Goal: Task Accomplishment & Management: Complete application form

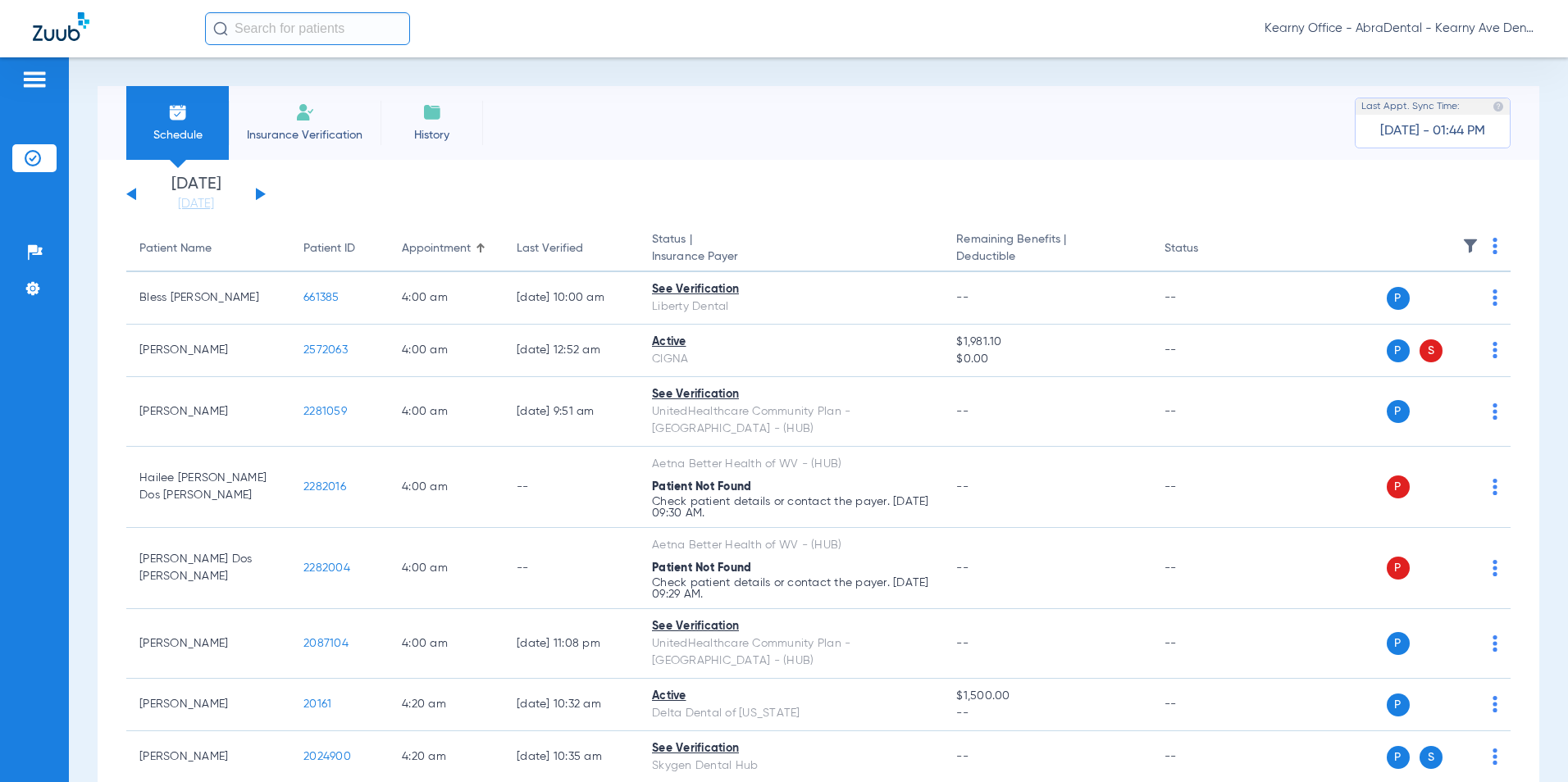
click at [319, 112] on li "Insurance Verification" at bounding box center [305, 123] width 151 height 74
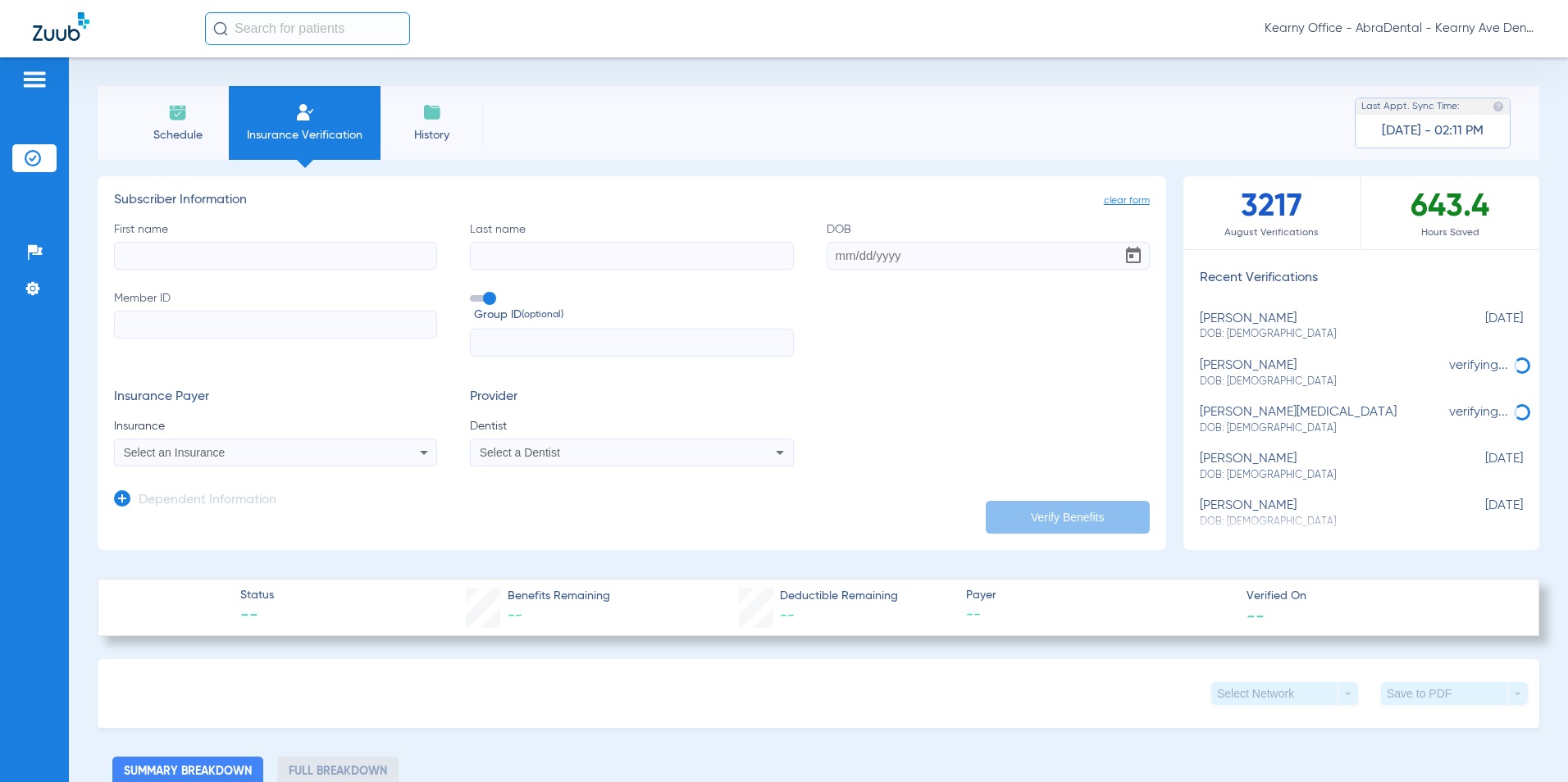
click at [224, 261] on input "First name" at bounding box center [275, 255] width 323 height 28
paste input "GIANNA"
type input "GIANNA"
click at [563, 277] on div "First name [PERSON_NAME] Last name DOB Member ID Group ID (optional)" at bounding box center [632, 289] width 1036 height 137
click at [567, 263] on input "Last name" at bounding box center [631, 255] width 323 height 28
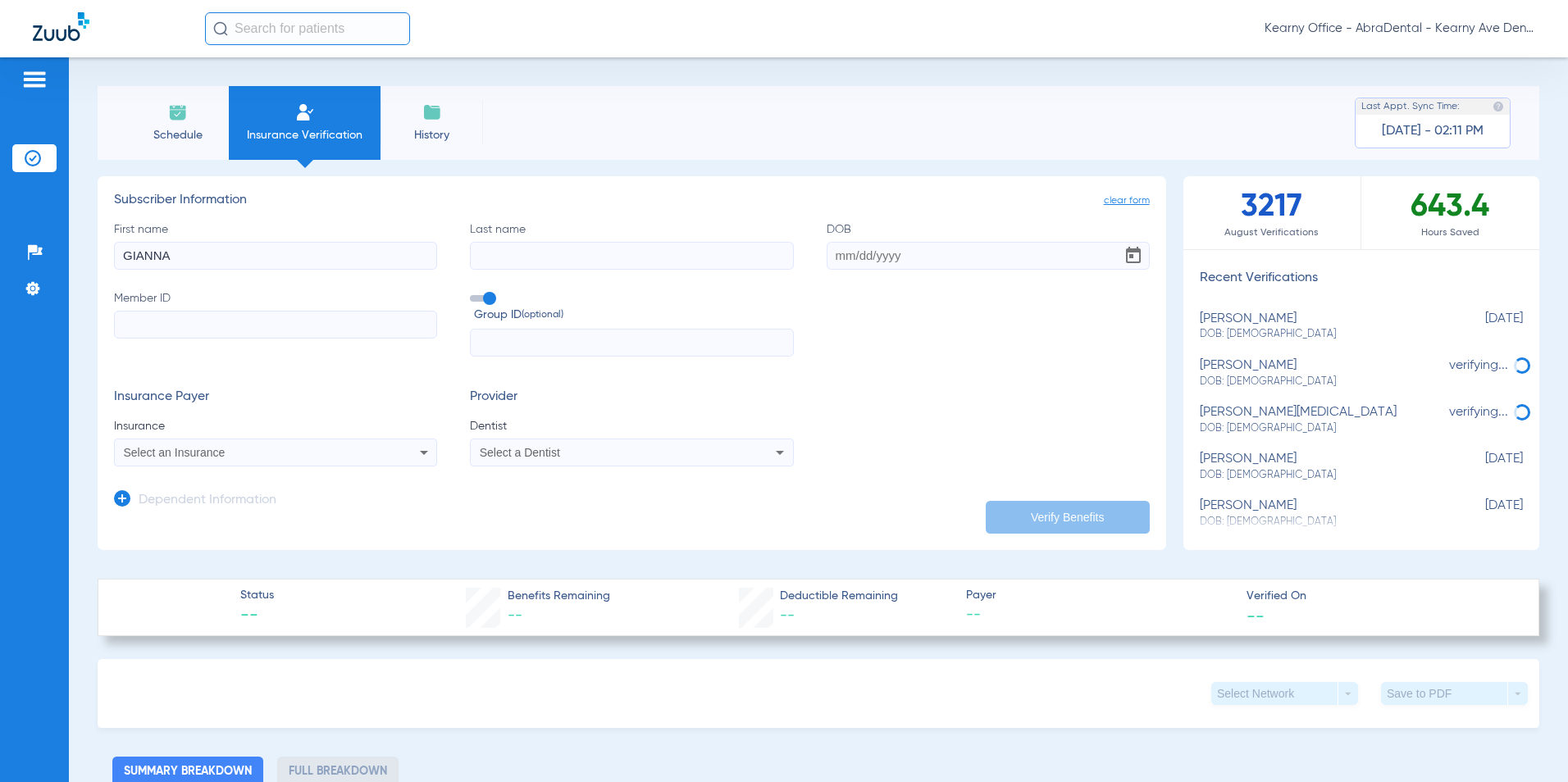
paste input "[PERSON_NAME]"
type input "[PERSON_NAME]"
click at [871, 255] on input "DOB" at bounding box center [987, 255] width 323 height 28
type input "04/18/1991"
click at [226, 333] on input "Member ID" at bounding box center [275, 324] width 323 height 28
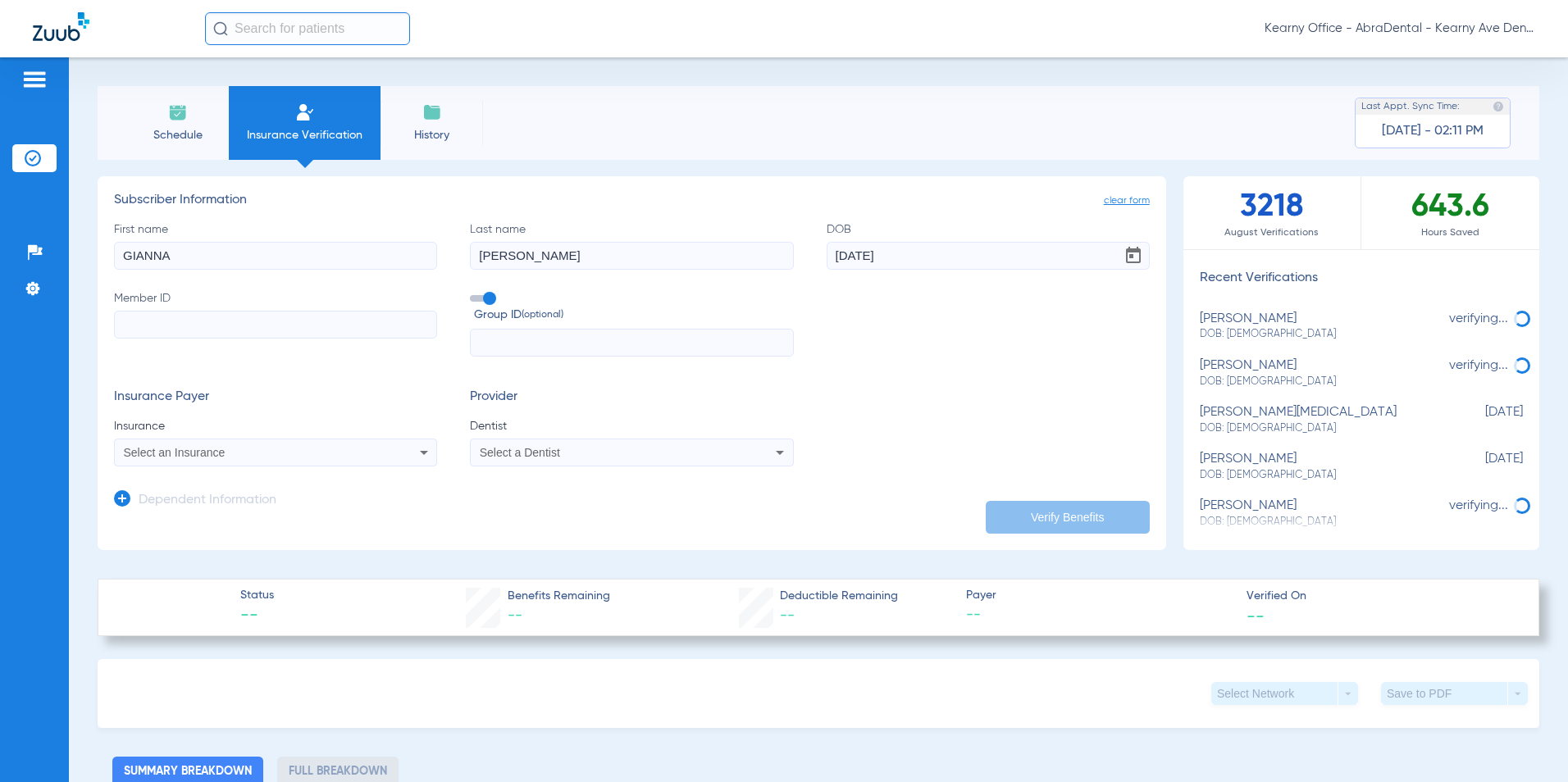
paste input "3HZN89375330"
type input "3HZN89375330"
click at [568, 344] on input "text" at bounding box center [631, 343] width 323 height 28
paste input "086600-0030"
type input "086600-0030"
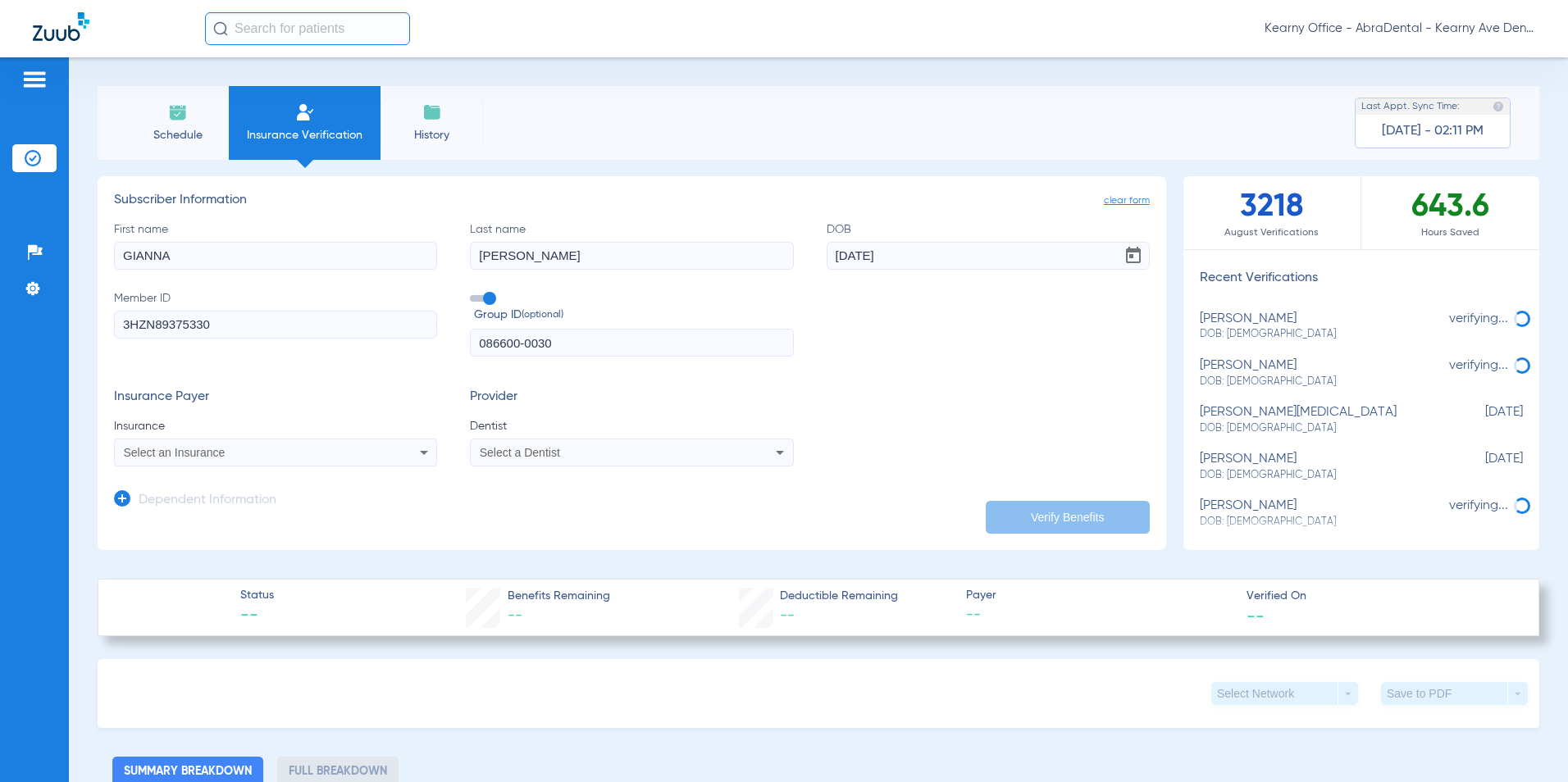
click at [227, 458] on div "Select an Insurance" at bounding box center [246, 453] width 244 height 12
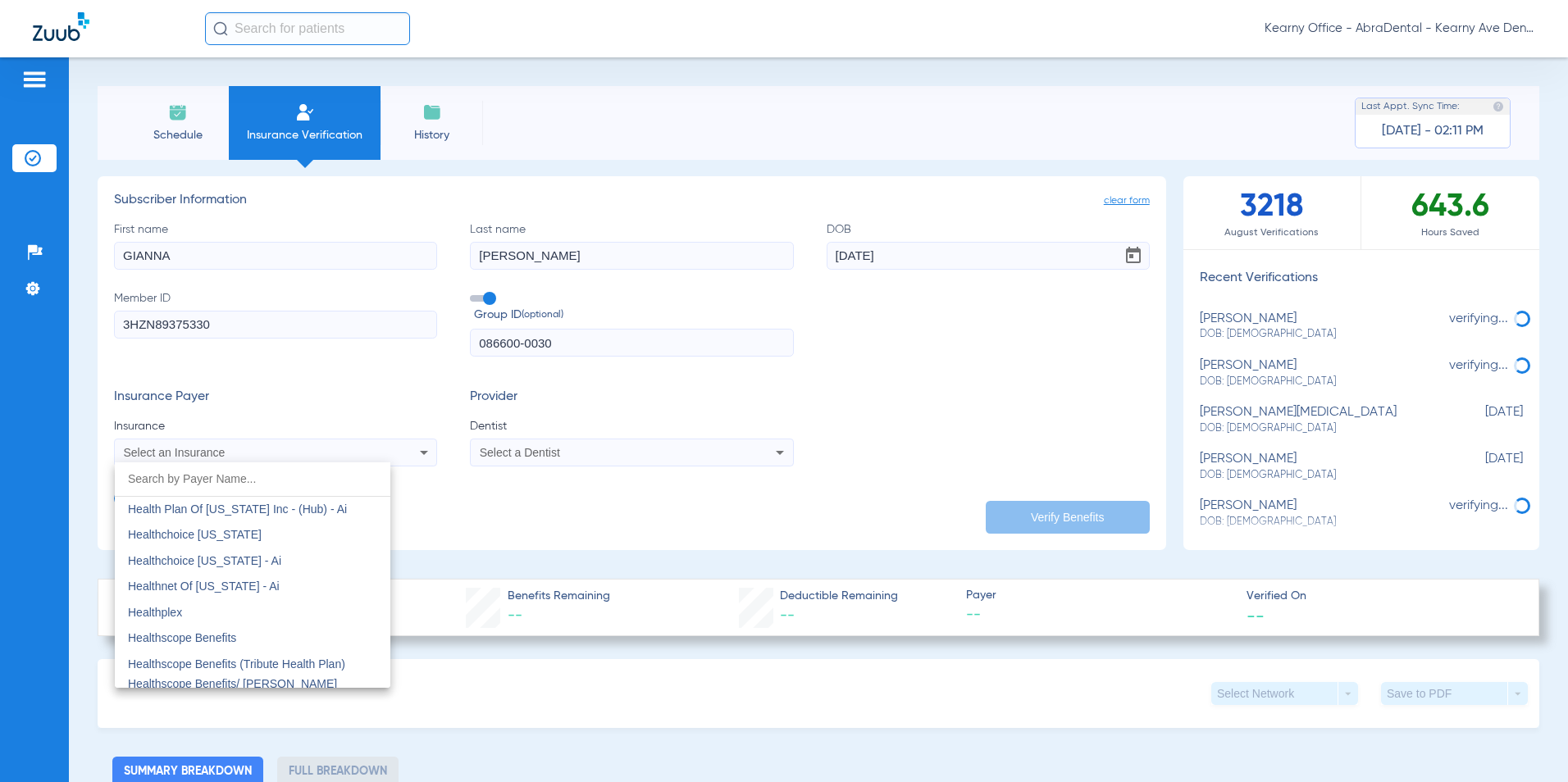
scroll to position [5903, 0]
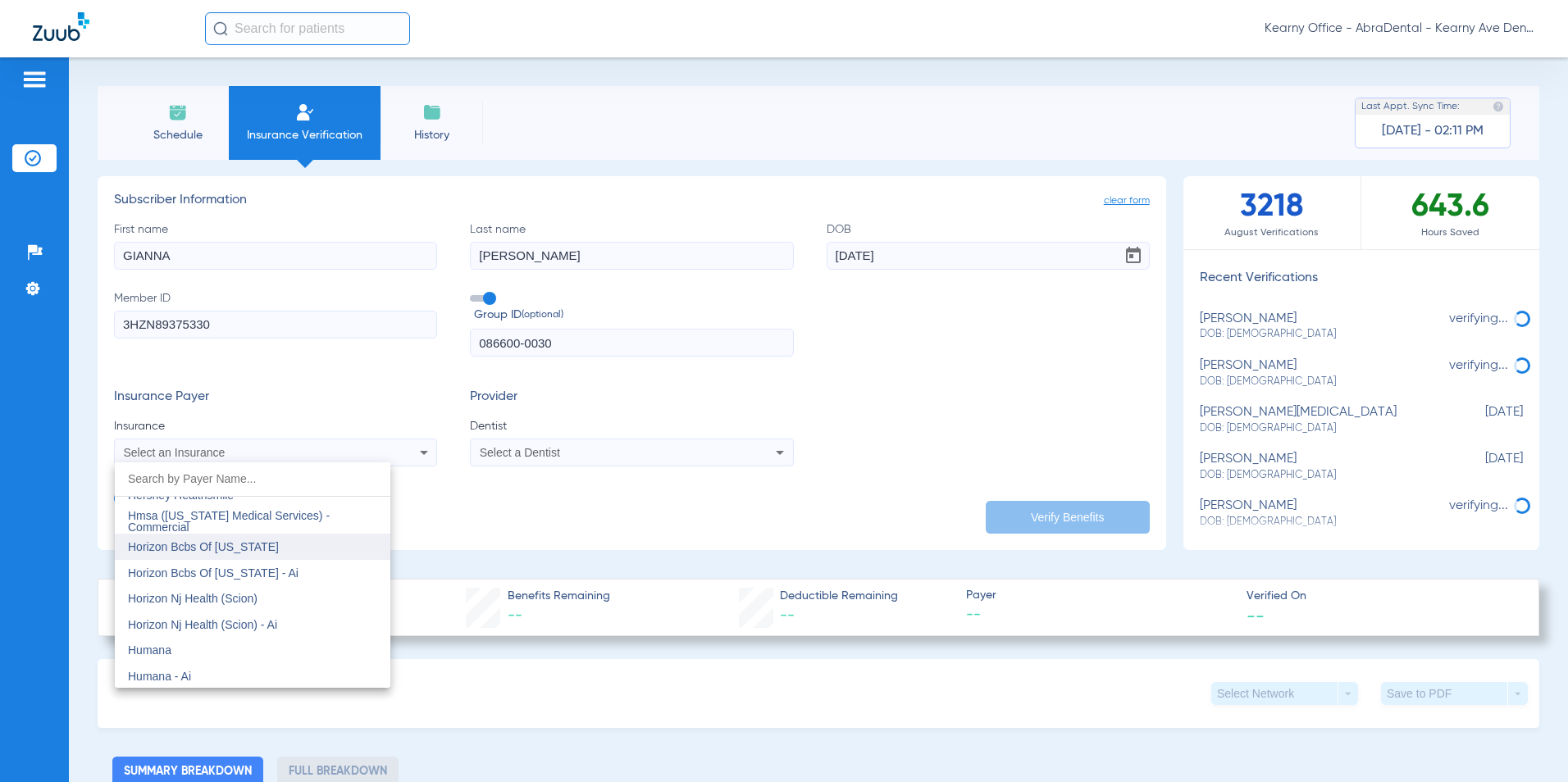
click at [309, 540] on mat-option "Horizon Bcbs Of New Jersey" at bounding box center [252, 546] width 275 height 27
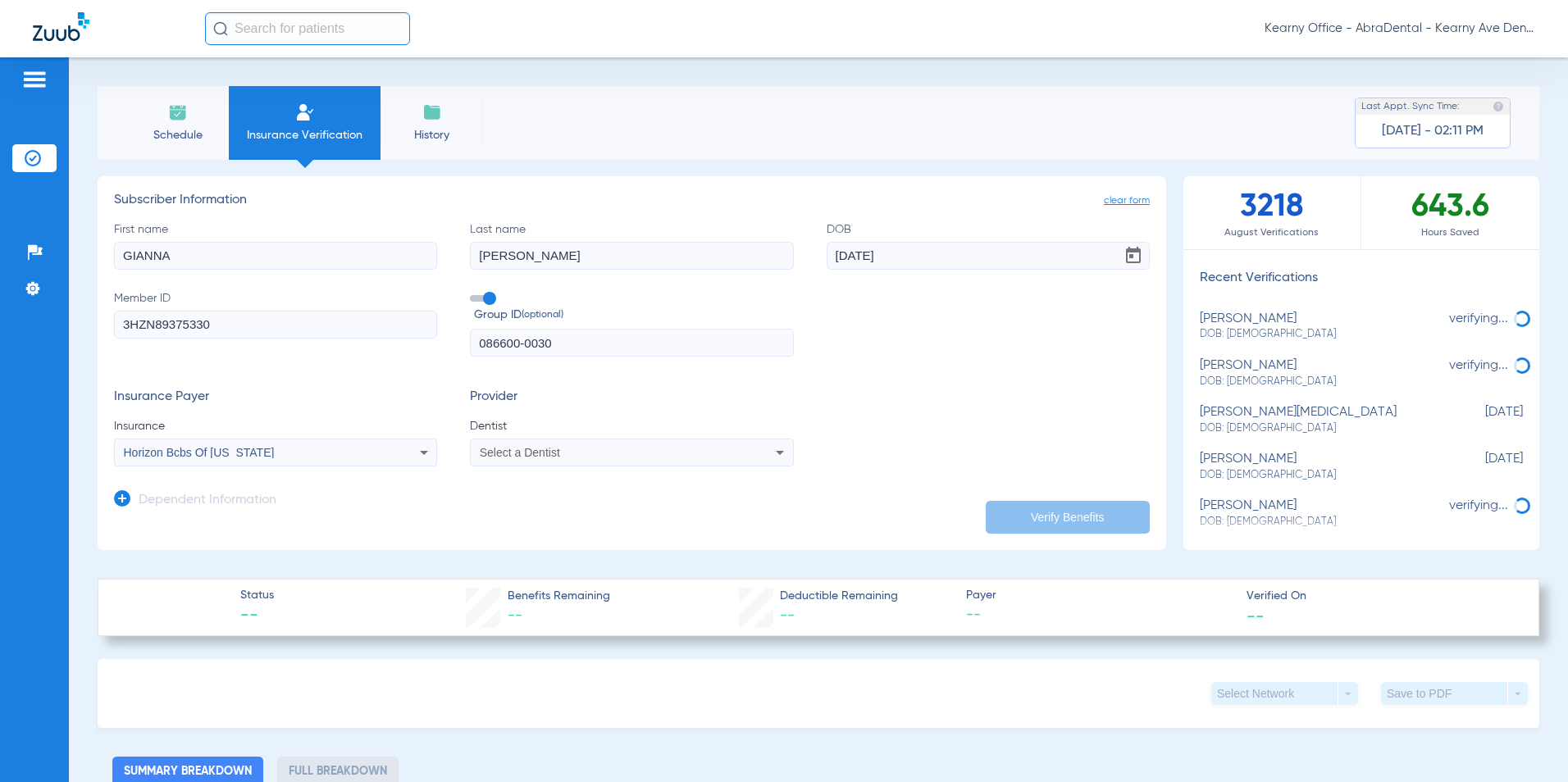
click at [530, 459] on div "Select a Dentist" at bounding box center [631, 453] width 321 height 20
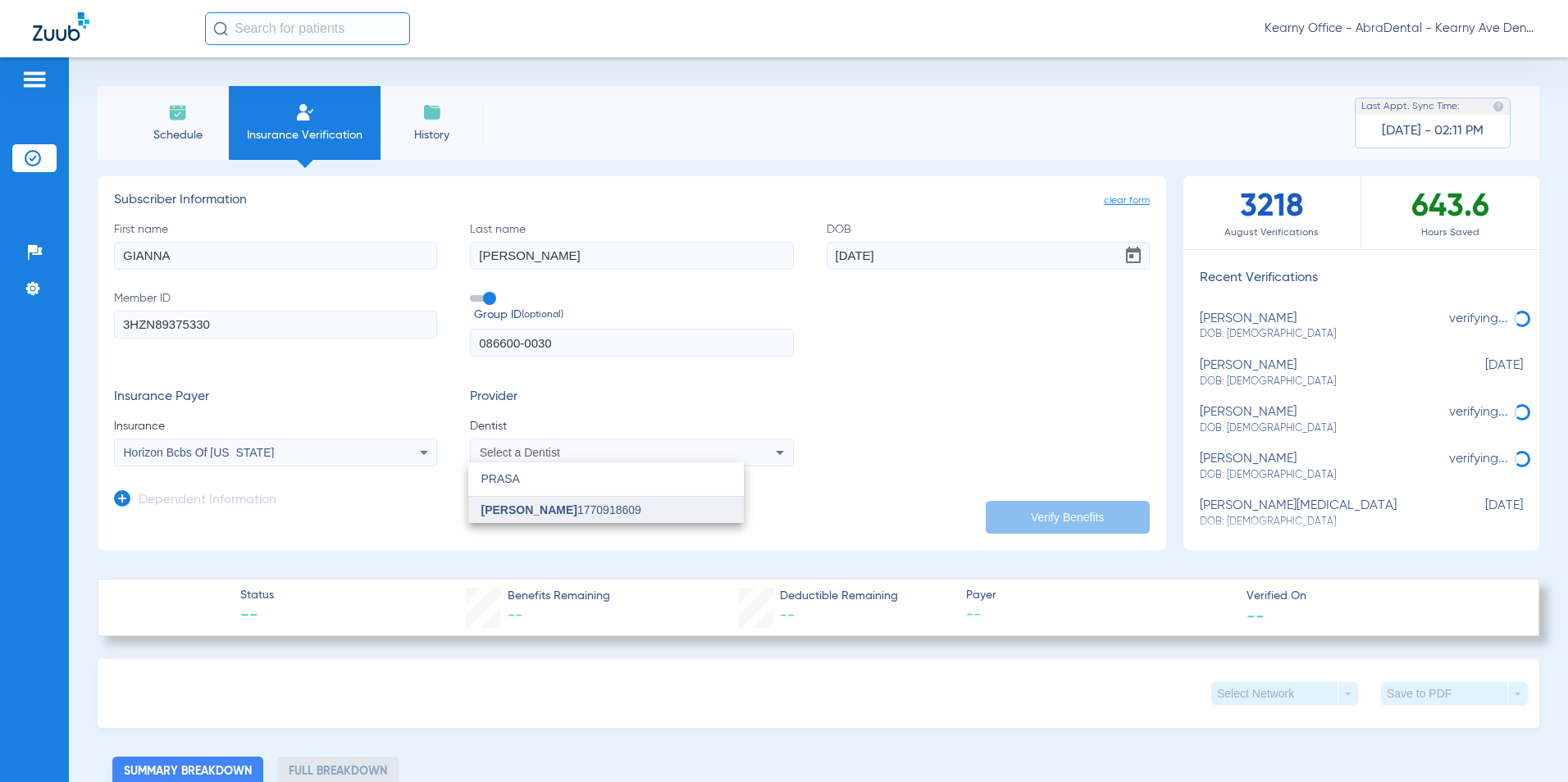
type input "PRASA"
click at [522, 512] on span "Prasanna Saireddy" at bounding box center [530, 509] width 96 height 13
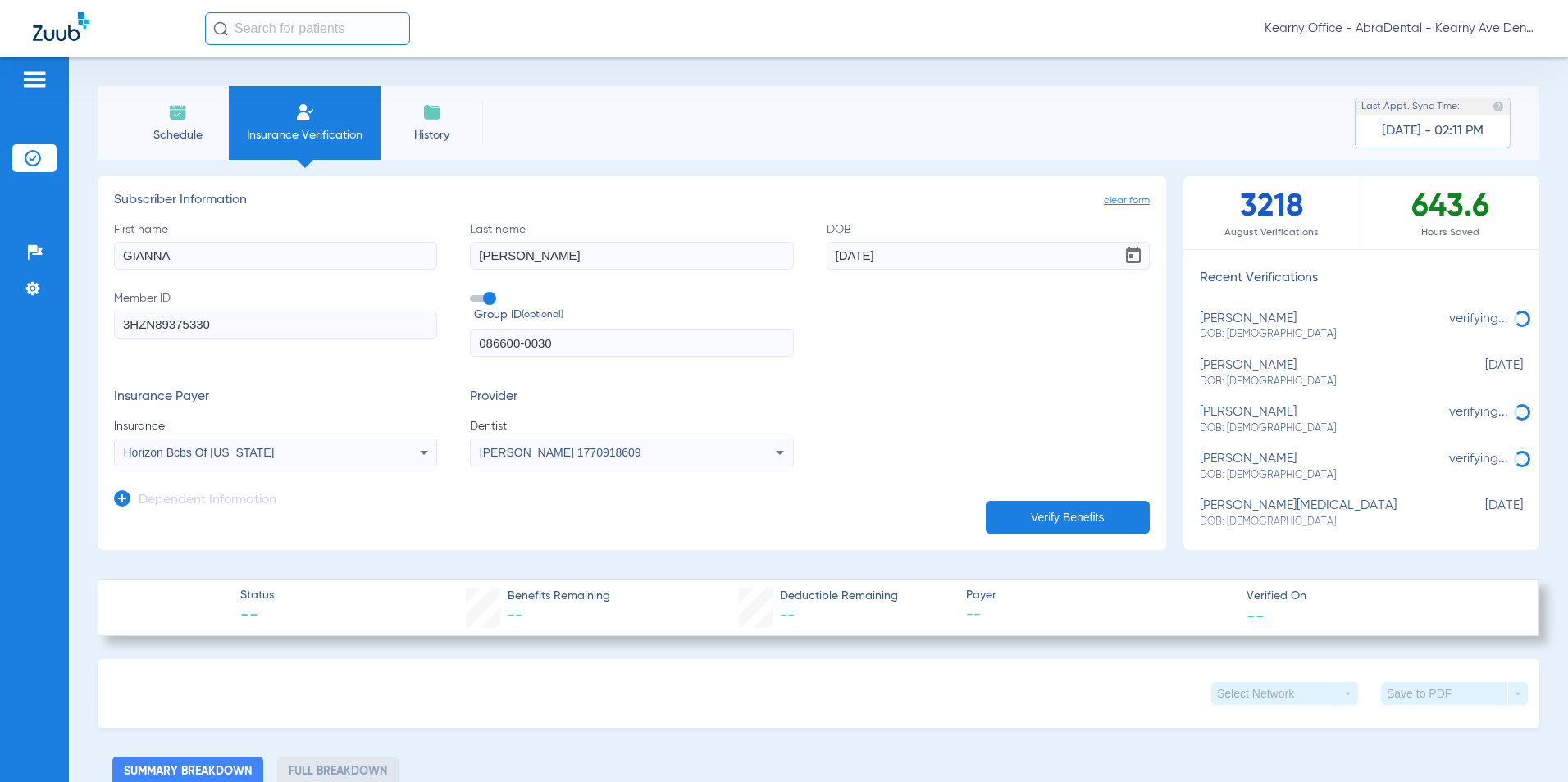
click at [1073, 525] on button "Verify Benefits" at bounding box center [1067, 517] width 164 height 32
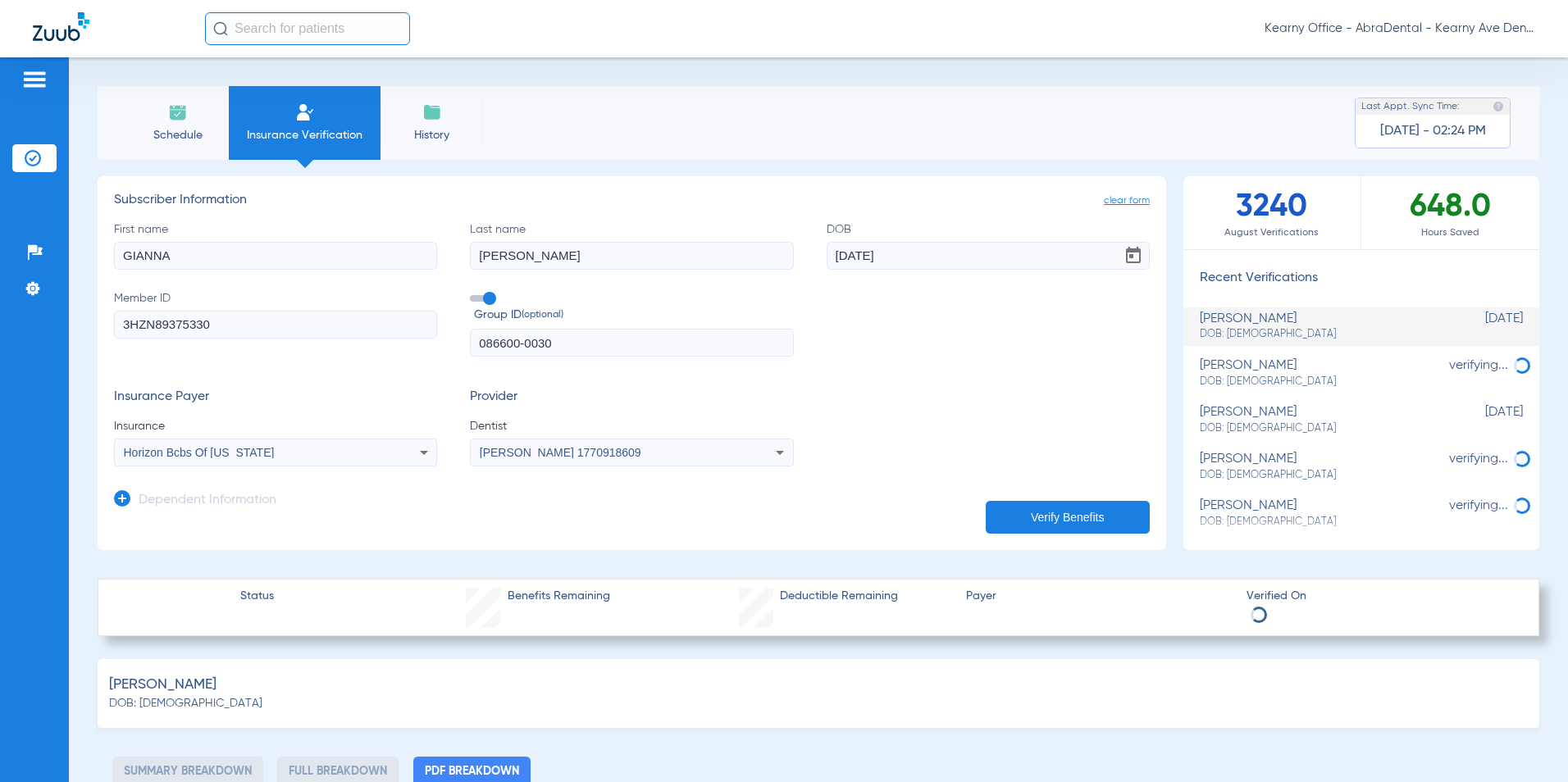
select select "page-width"
type input "1"
click at [757, 101] on div "Schedule Insurance Verification History Last Appt. Sync Time: Today - 02:25 PM" at bounding box center [817, 123] width 1441 height 74
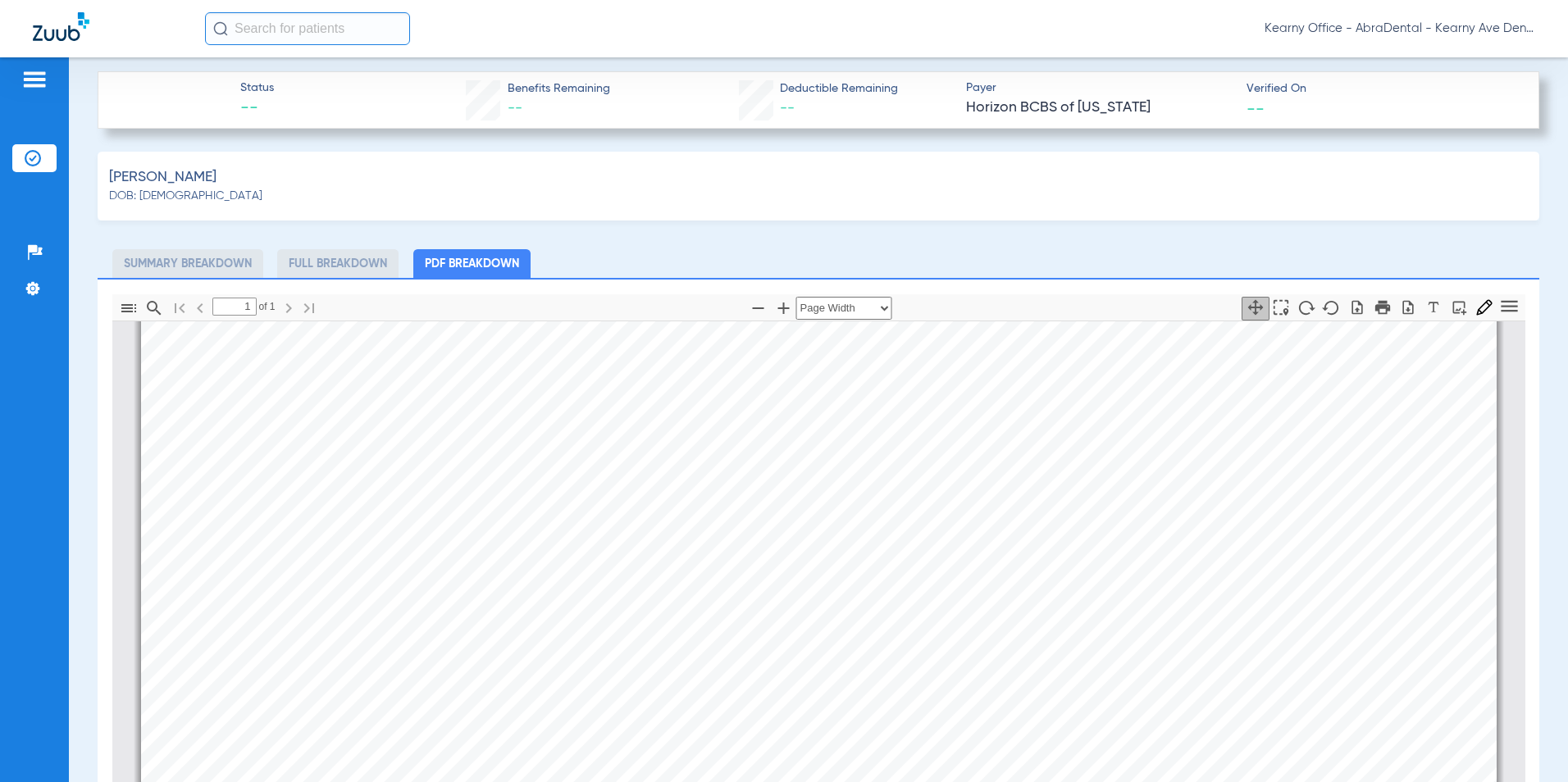
scroll to position [574, 0]
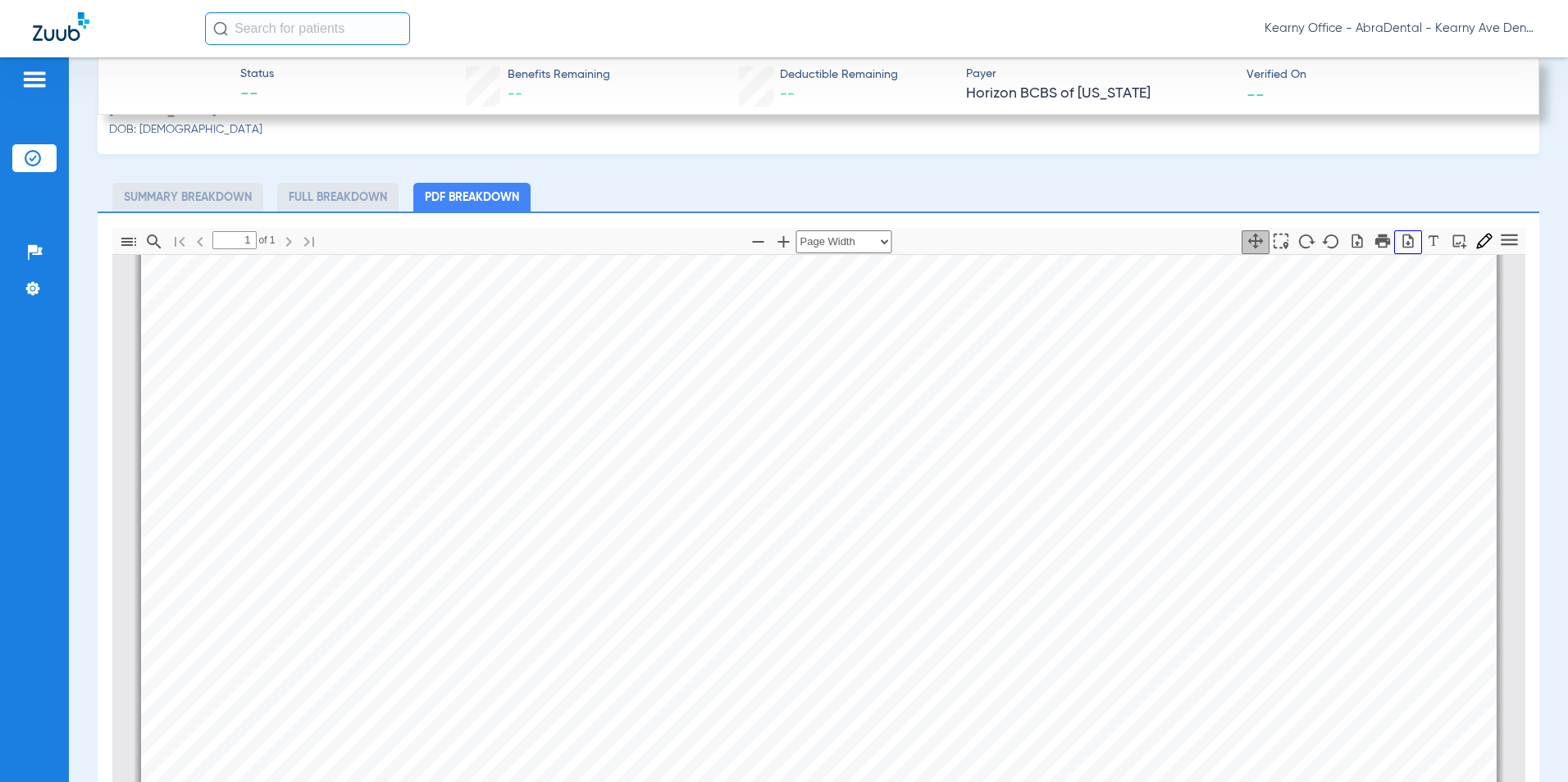
click at [1400, 241] on icon "button" at bounding box center [1408, 241] width 17 height 17
click at [458, 136] on div "Torres, Gianna DOB: 04/18/1991" at bounding box center [817, 120] width 1441 height 69
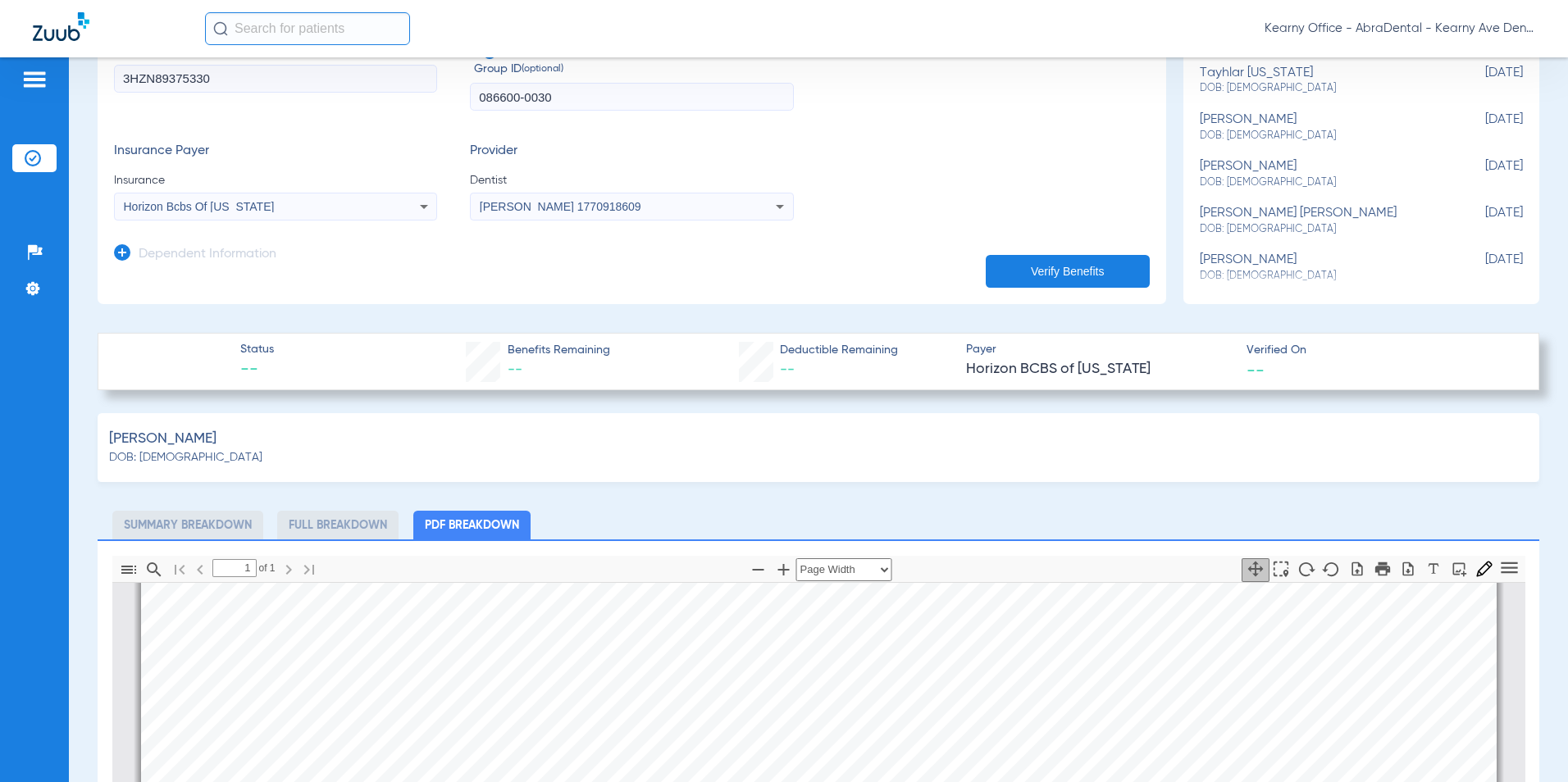
scroll to position [0, 0]
